Goal: Use online tool/utility: Utilize a website feature to perform a specific function

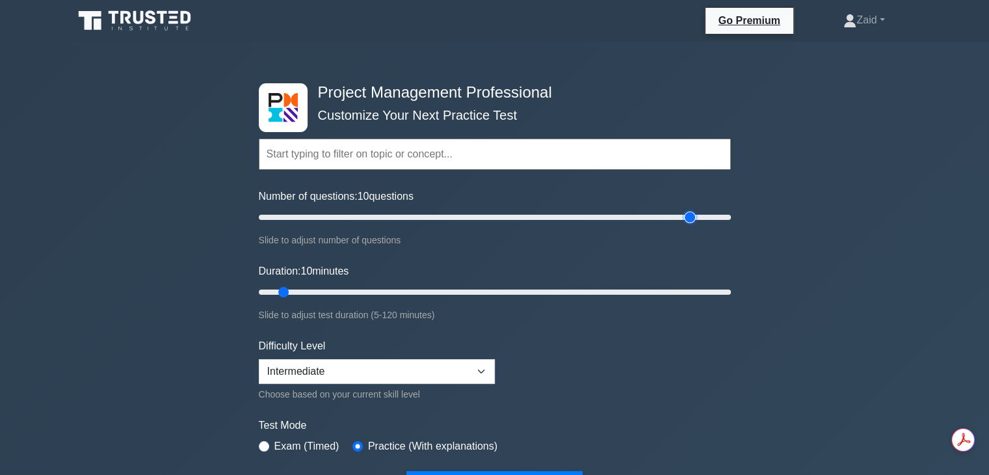
click at [692, 217] on input "Number of questions: 10 questions" at bounding box center [495, 217] width 472 height 16
type input "180"
click at [679, 214] on input "Number of questions: 180 questions" at bounding box center [495, 217] width 472 height 16
type input "120"
click at [726, 292] on input "Duration: 10 minutes" at bounding box center [495, 292] width 472 height 16
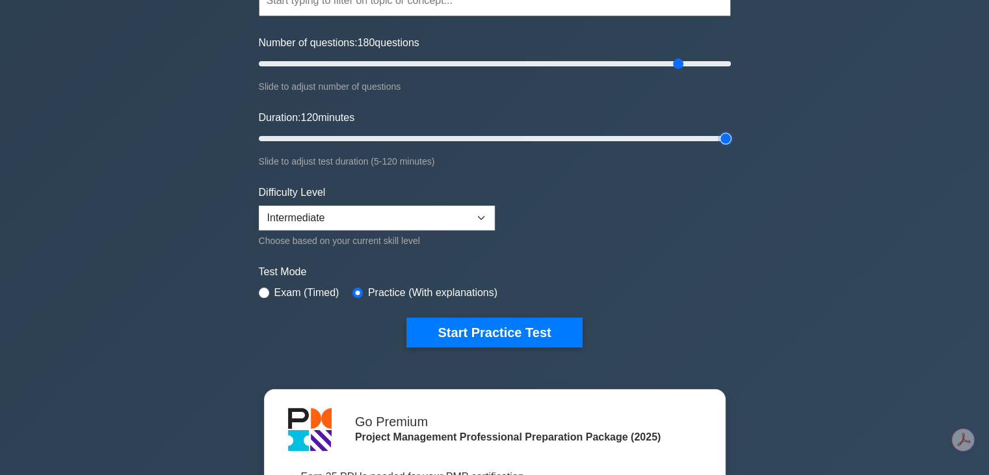
scroll to position [155, 0]
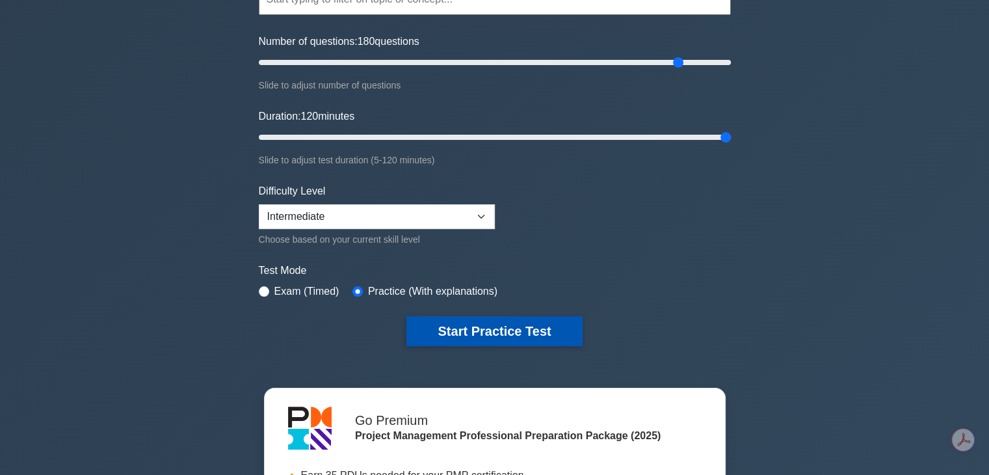
click at [557, 340] on button "Start Practice Test" at bounding box center [494, 331] width 176 height 30
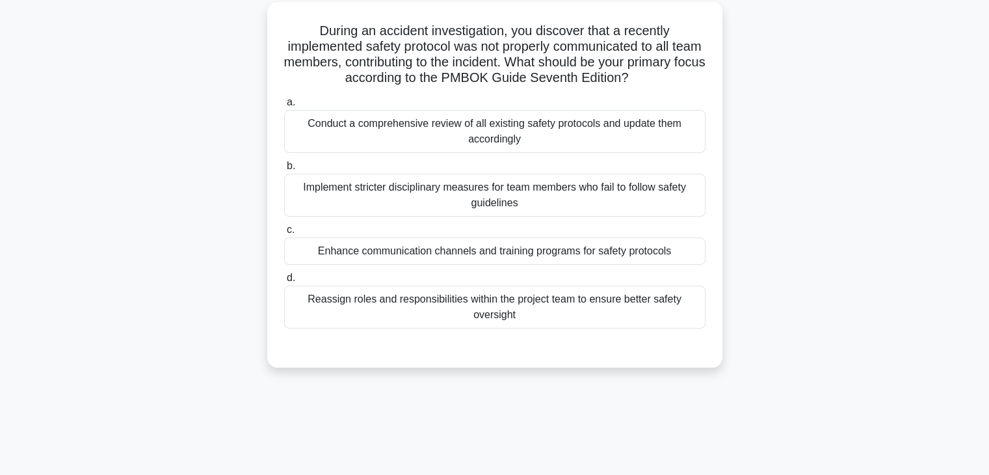
scroll to position [75, 0]
